Goal: Check status: Check status

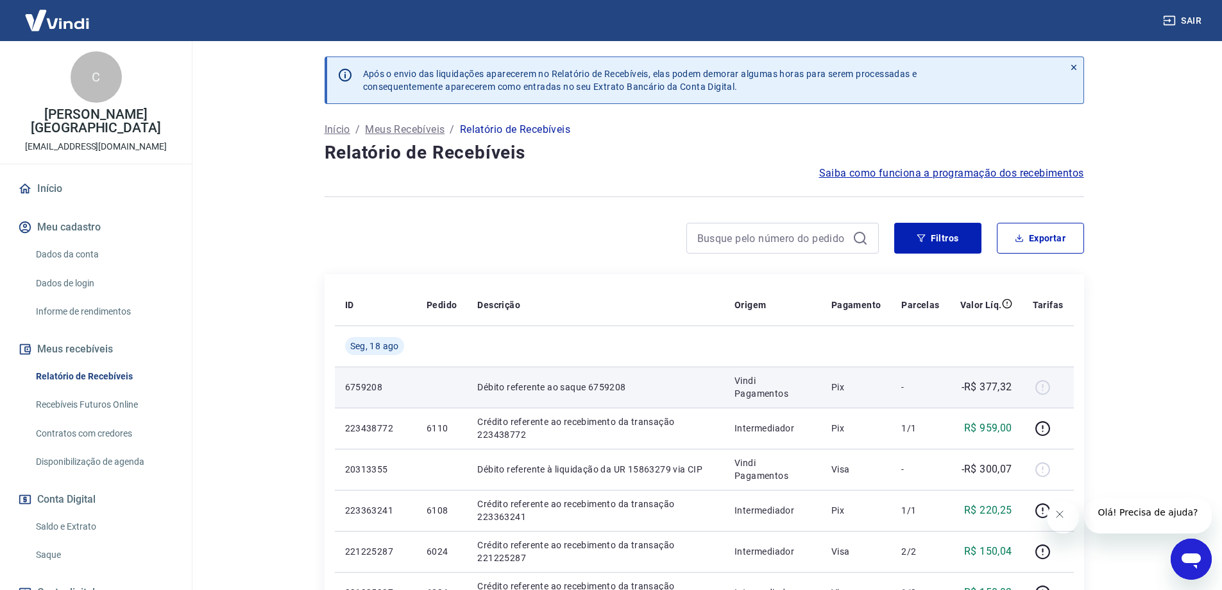
click at [1046, 391] on div at bounding box center [1048, 387] width 31 height 21
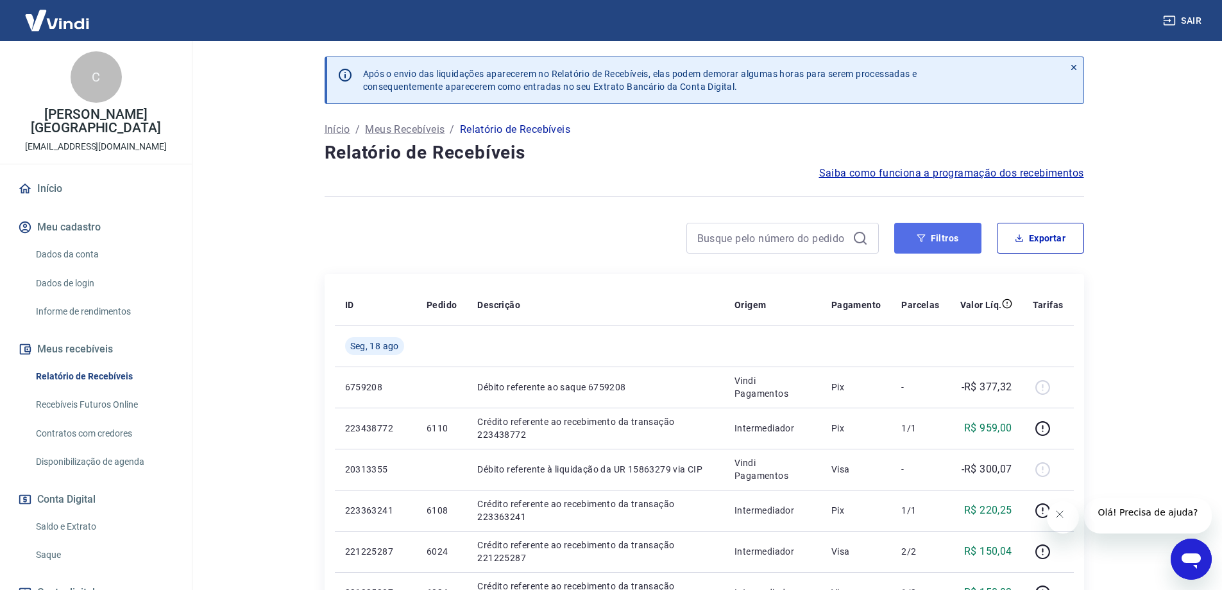
click at [939, 241] on button "Filtros" at bounding box center [937, 238] width 87 height 31
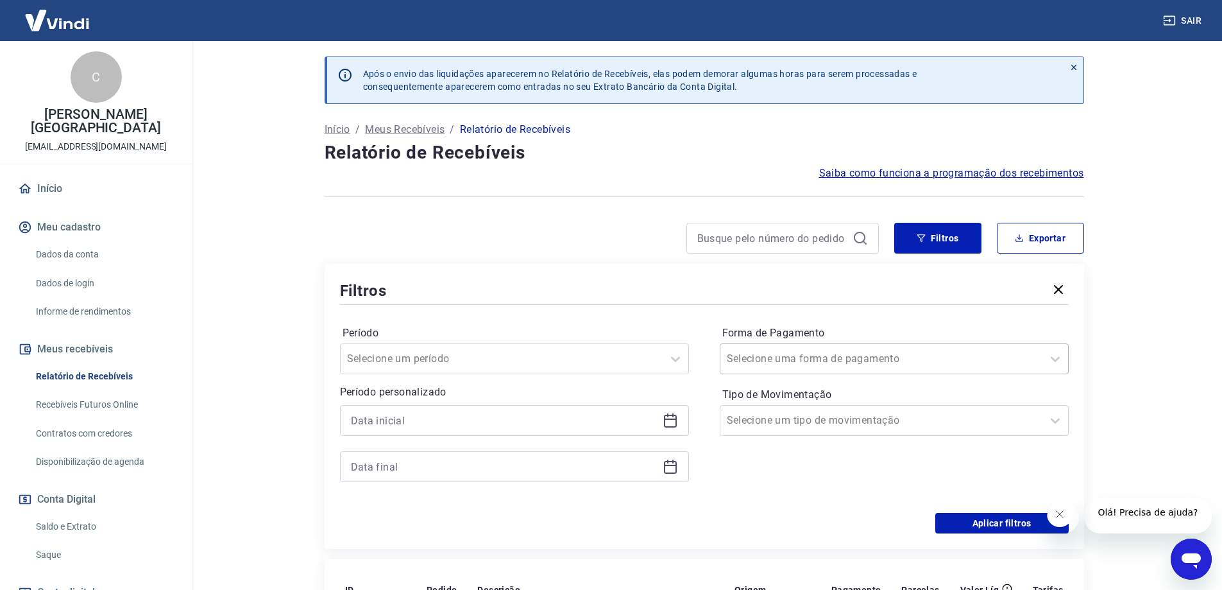
click at [799, 365] on input "Forma de Pagamento" at bounding box center [792, 358] width 130 height 15
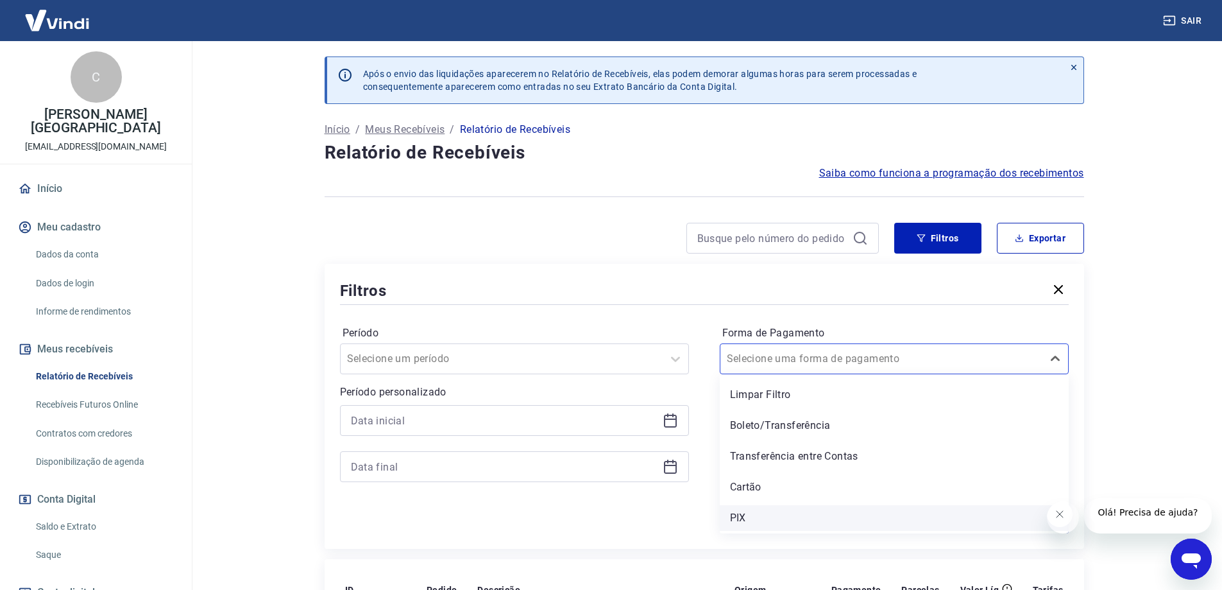
click at [760, 516] on div "PIX" at bounding box center [894, 518] width 349 height 26
click at [747, 518] on div "Aplicar filtros" at bounding box center [704, 523] width 729 height 21
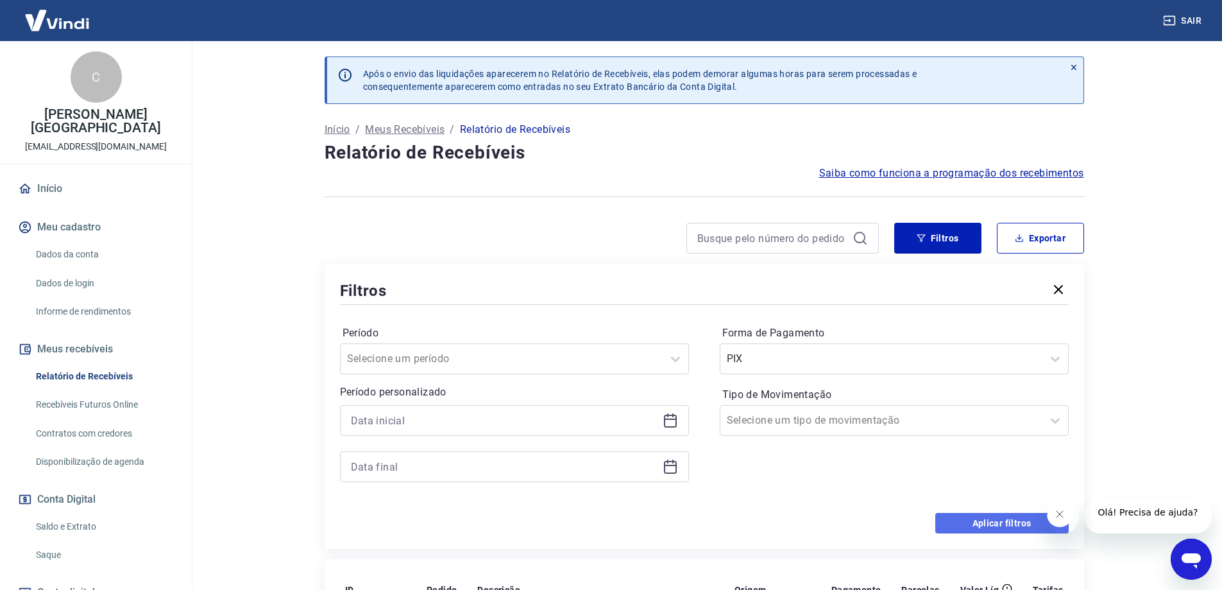
click at [1003, 529] on button "Aplicar filtros" at bounding box center [1001, 523] width 133 height 21
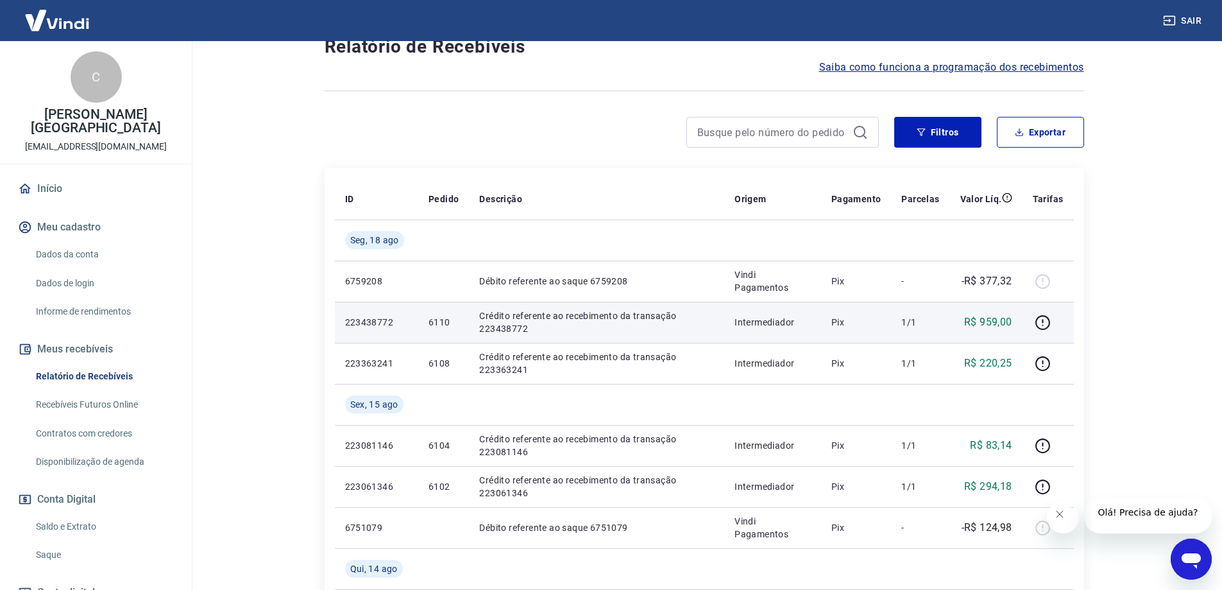
scroll to position [128, 0]
